Goal: Transaction & Acquisition: Book appointment/travel/reservation

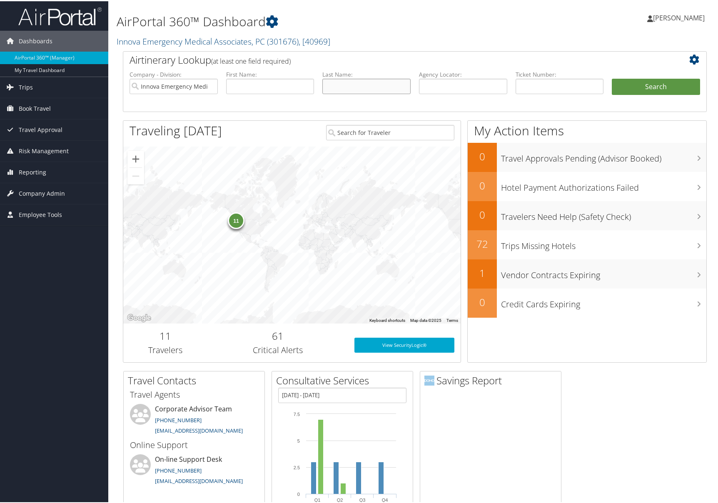
click at [351, 88] on input "text" at bounding box center [366, 84] width 88 height 15
type input "catmull"
click at [612, 77] on button "Search" at bounding box center [656, 85] width 88 height 17
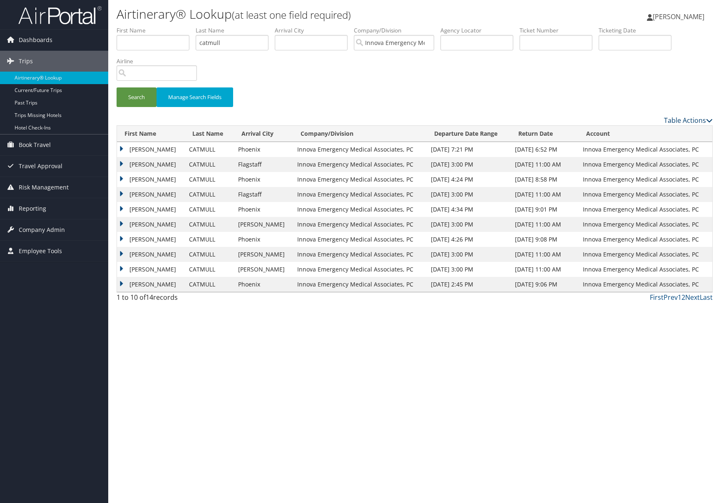
click at [685, 114] on div "Search Manage Search Fields" at bounding box center [414, 101] width 609 height 28
click at [687, 119] on link "Table Actions" at bounding box center [688, 120] width 49 height 9
click at [642, 149] on link "Column Visibility" at bounding box center [653, 147] width 109 height 14
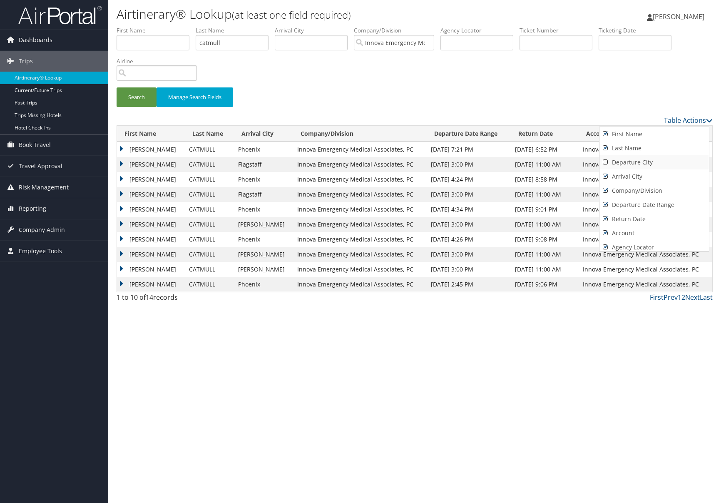
click at [637, 163] on link "Departure City" at bounding box center [653, 162] width 109 height 14
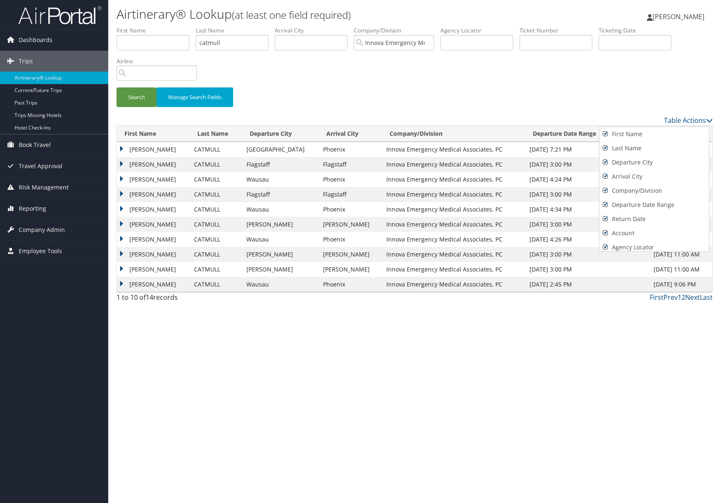
click at [383, 102] on div at bounding box center [360, 251] width 721 height 503
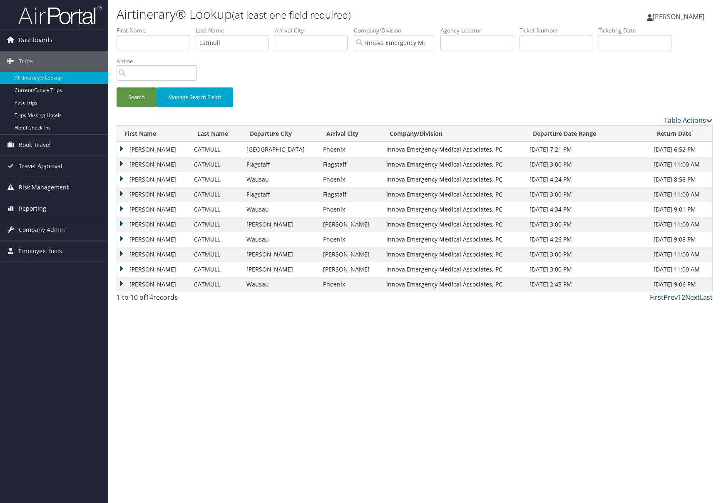
click at [479, 362] on div "Airtinerary® Lookup (at least one field required) Danielle McGee Danielle McGee…" at bounding box center [414, 251] width 613 height 503
click at [414, 383] on div "Airtinerary® Lookup (at least one field required) Danielle McGee Danielle McGee…" at bounding box center [414, 251] width 613 height 503
click at [39, 146] on span "Book Travel" at bounding box center [35, 144] width 32 height 21
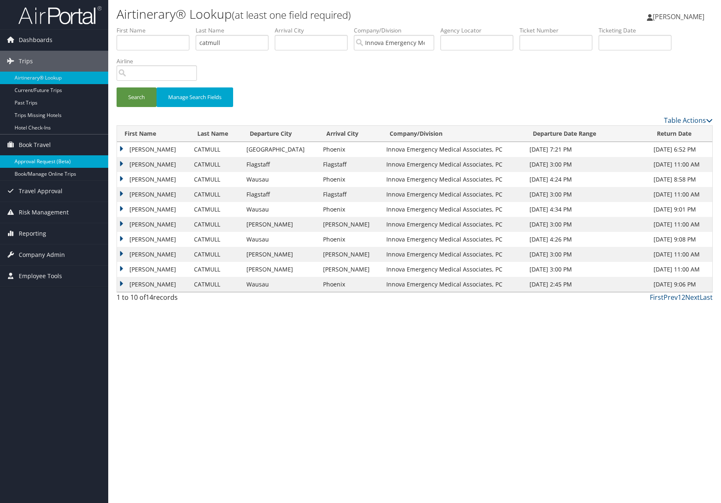
click at [63, 165] on link "Approval Request (Beta)" at bounding box center [54, 161] width 108 height 12
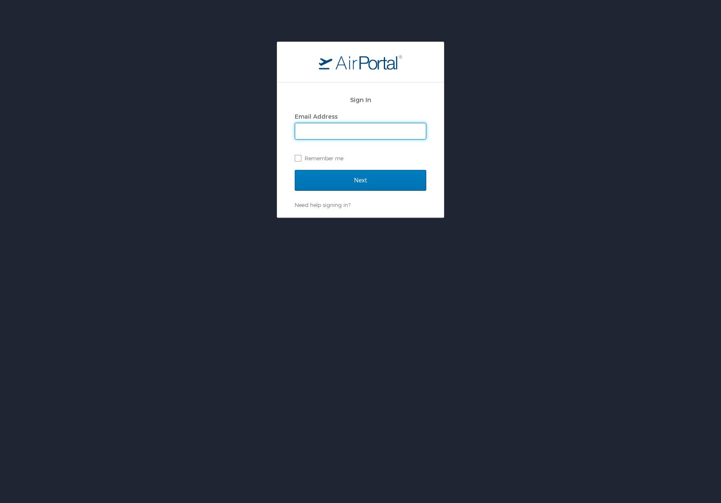
click at [326, 133] on input "Email Address" at bounding box center [360, 131] width 131 height 16
click at [365, 132] on input "Email Address" at bounding box center [360, 131] width 131 height 16
type input "dani@innovaem.com"
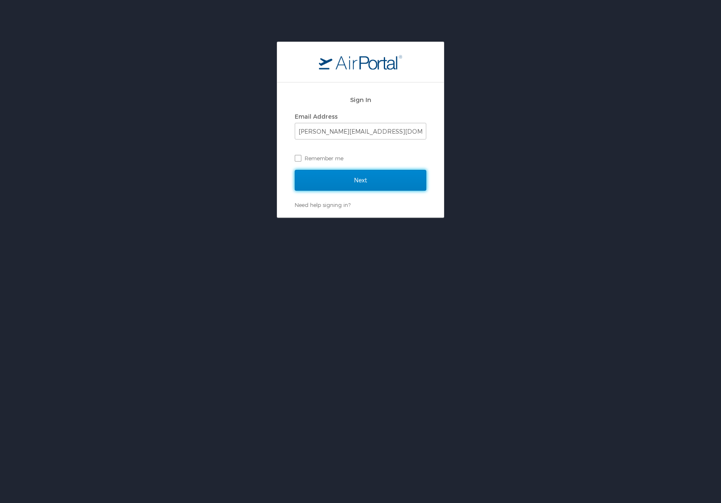
click at [386, 185] on input "Next" at bounding box center [361, 180] width 132 height 21
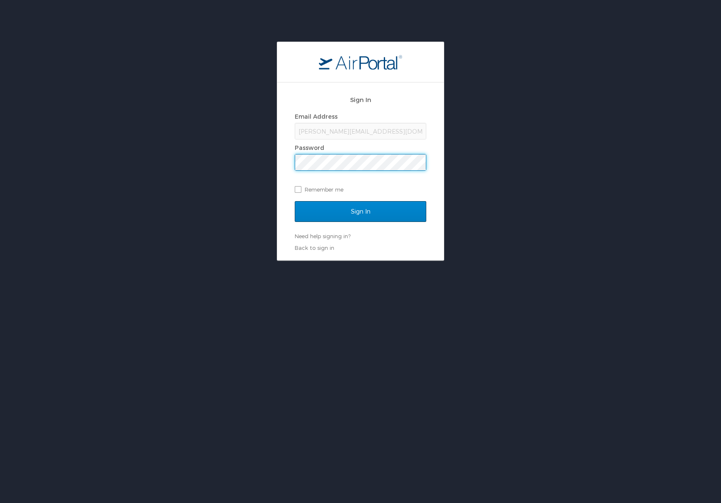
scroll to position [0, 0]
click at [371, 214] on input "Sign In" at bounding box center [361, 211] width 132 height 21
